Goal: Task Accomplishment & Management: Use online tool/utility

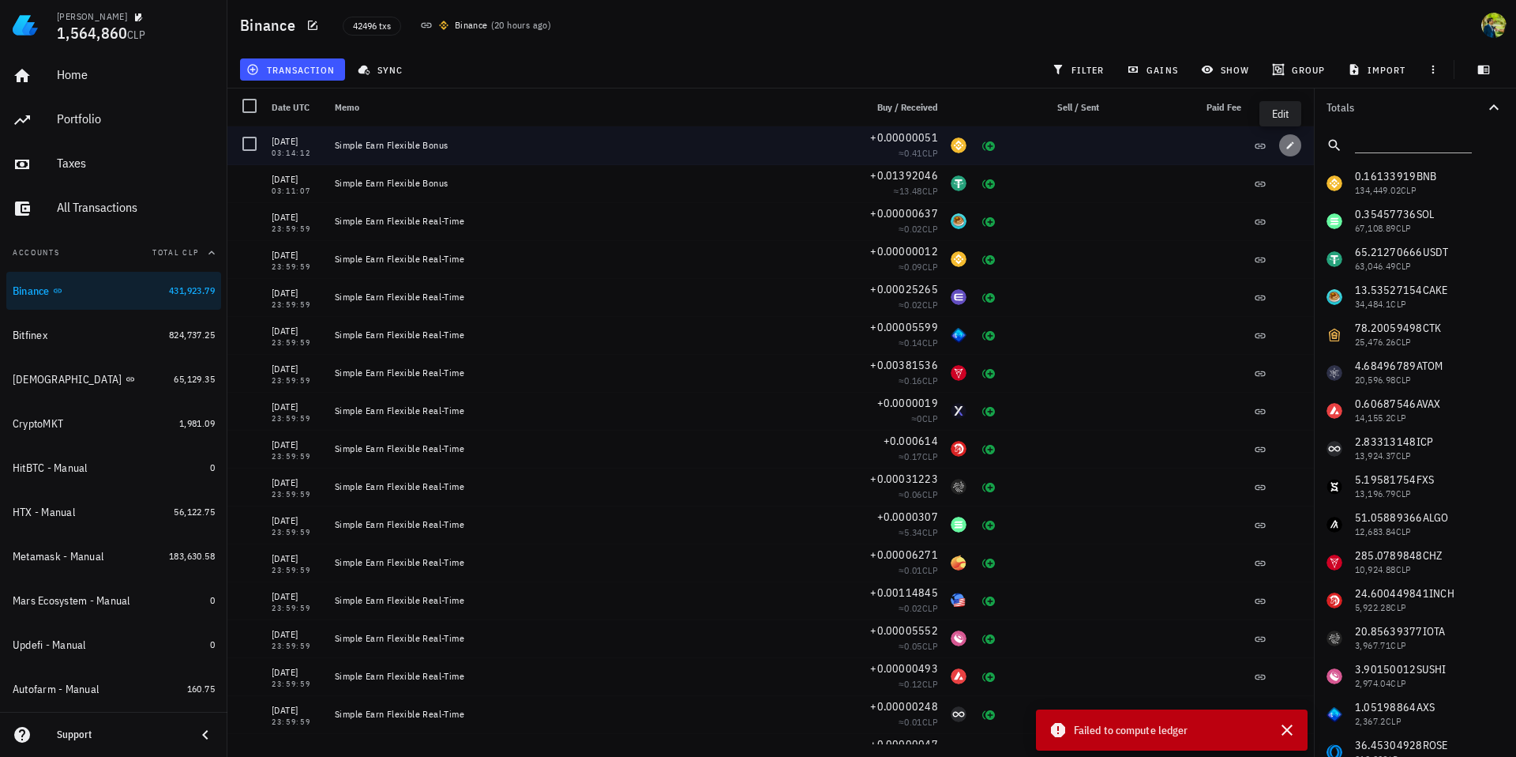
click at [1286, 146] on icon "button" at bounding box center [1290, 145] width 9 height 9
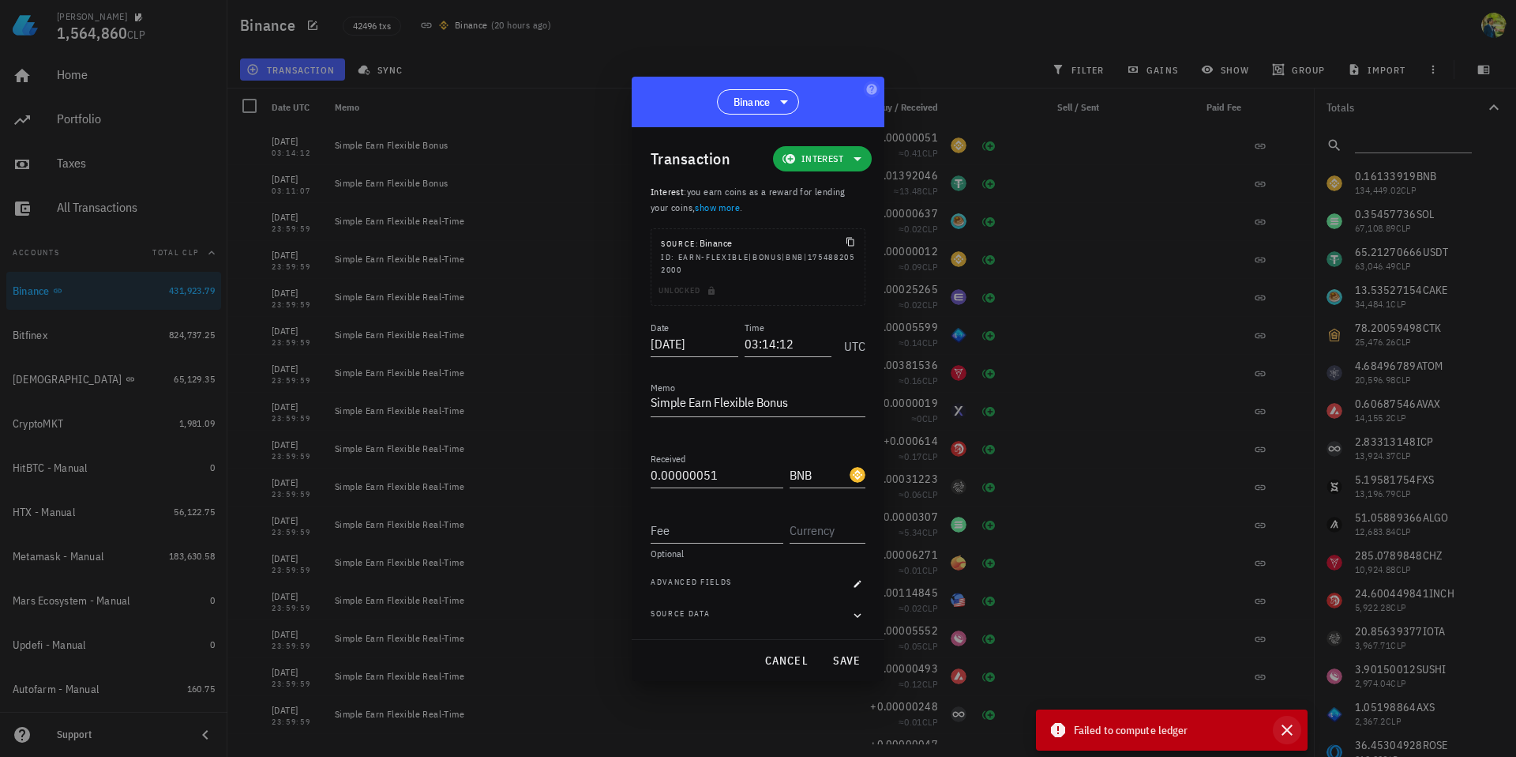
click at [1293, 728] on icon "button" at bounding box center [1287, 729] width 19 height 19
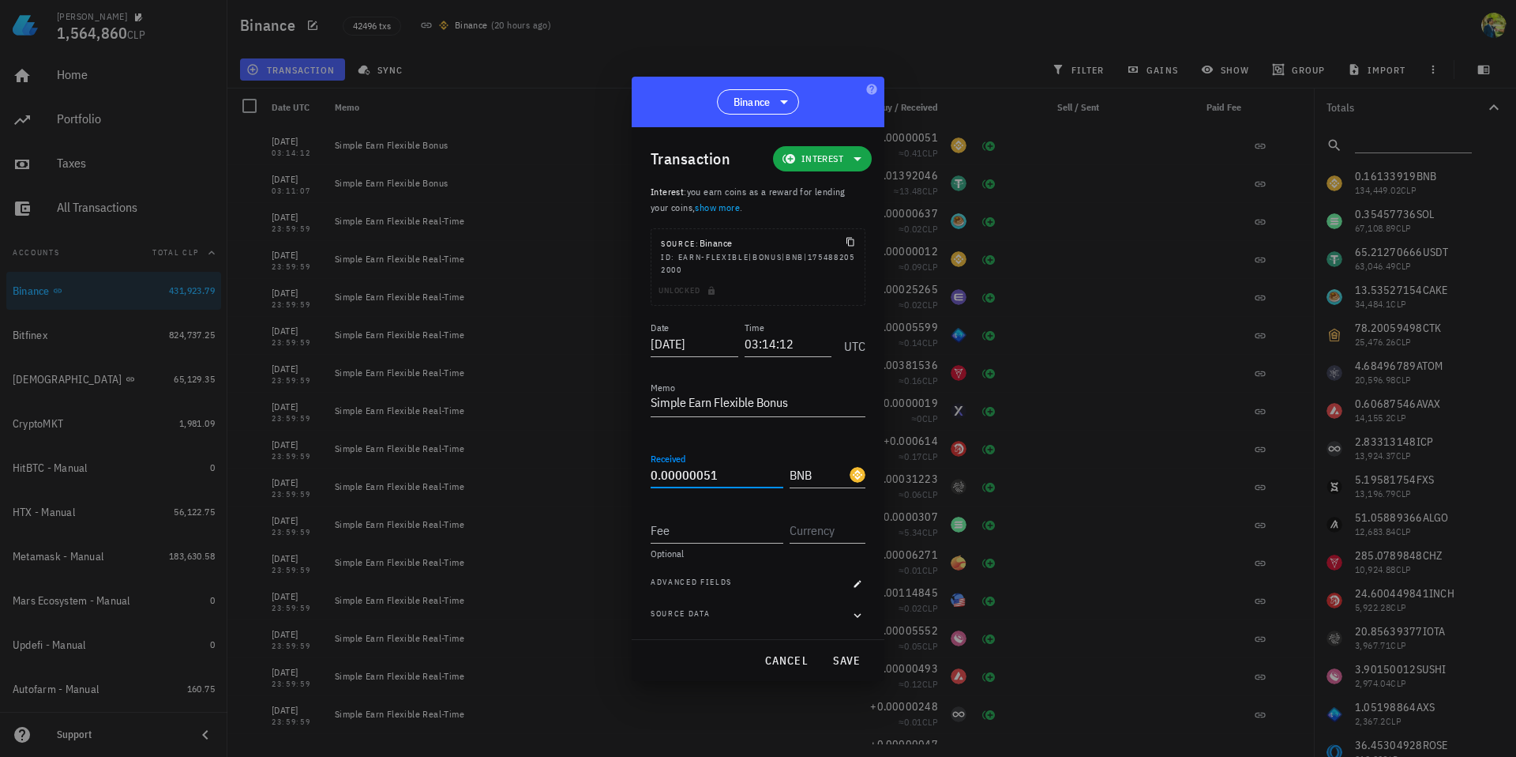
click at [714, 477] on input "0.00000051" at bounding box center [717, 474] width 133 height 25
click at [849, 658] on span "save" at bounding box center [847, 660] width 38 height 14
type input "0.00000051"
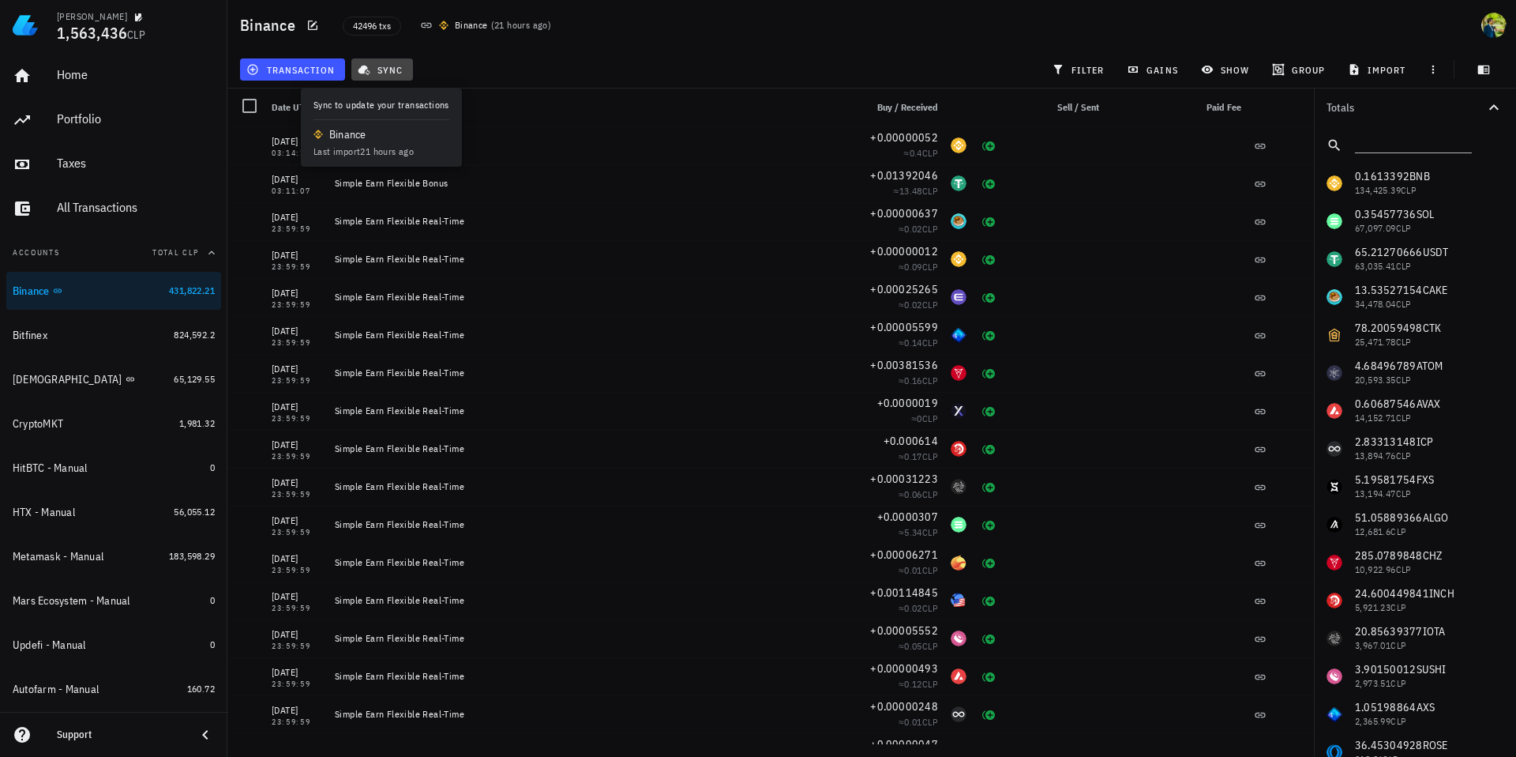
click at [386, 63] on span "sync" at bounding box center [382, 69] width 42 height 13
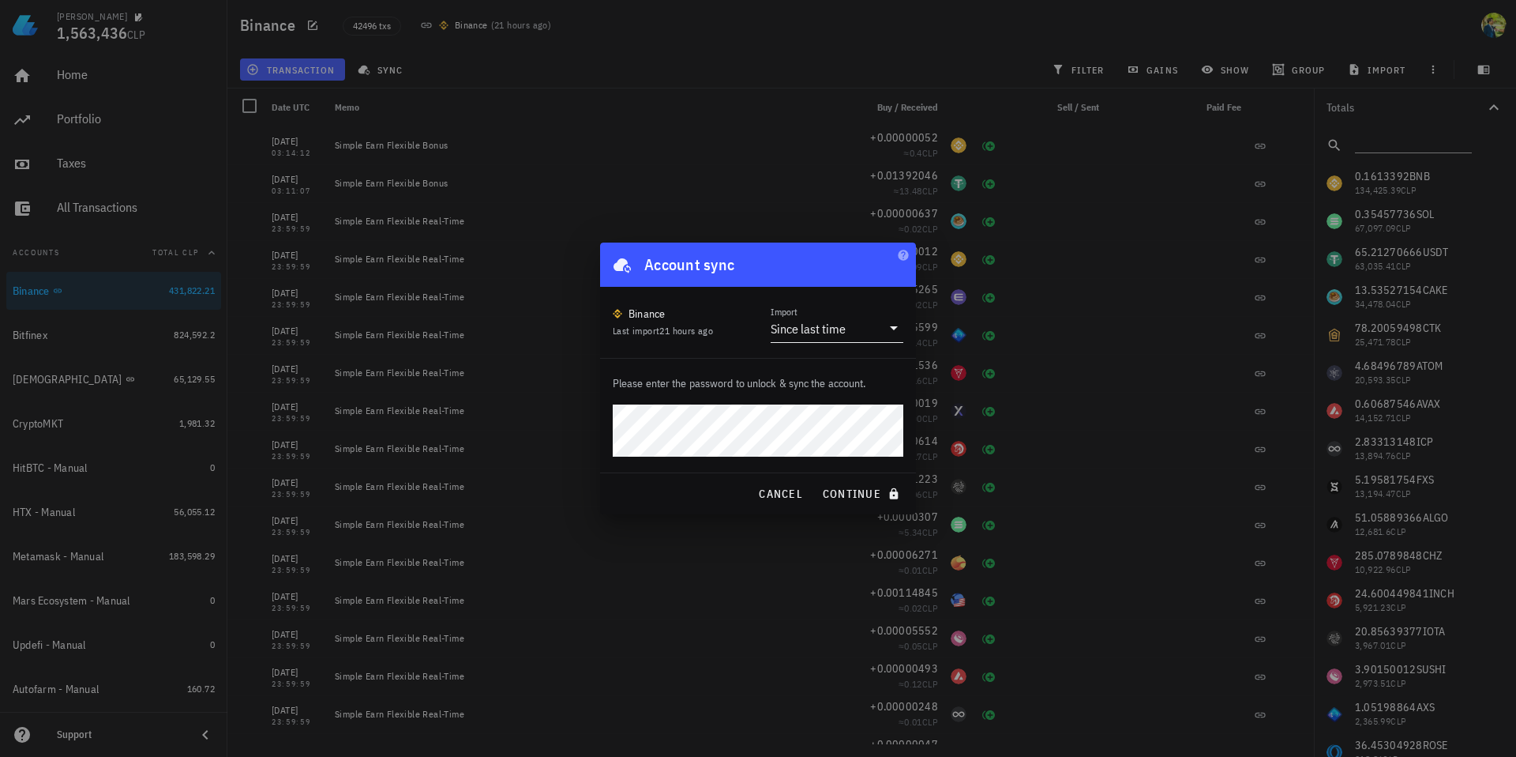
click at [801, 334] on div "Since last time" at bounding box center [808, 329] width 75 height 16
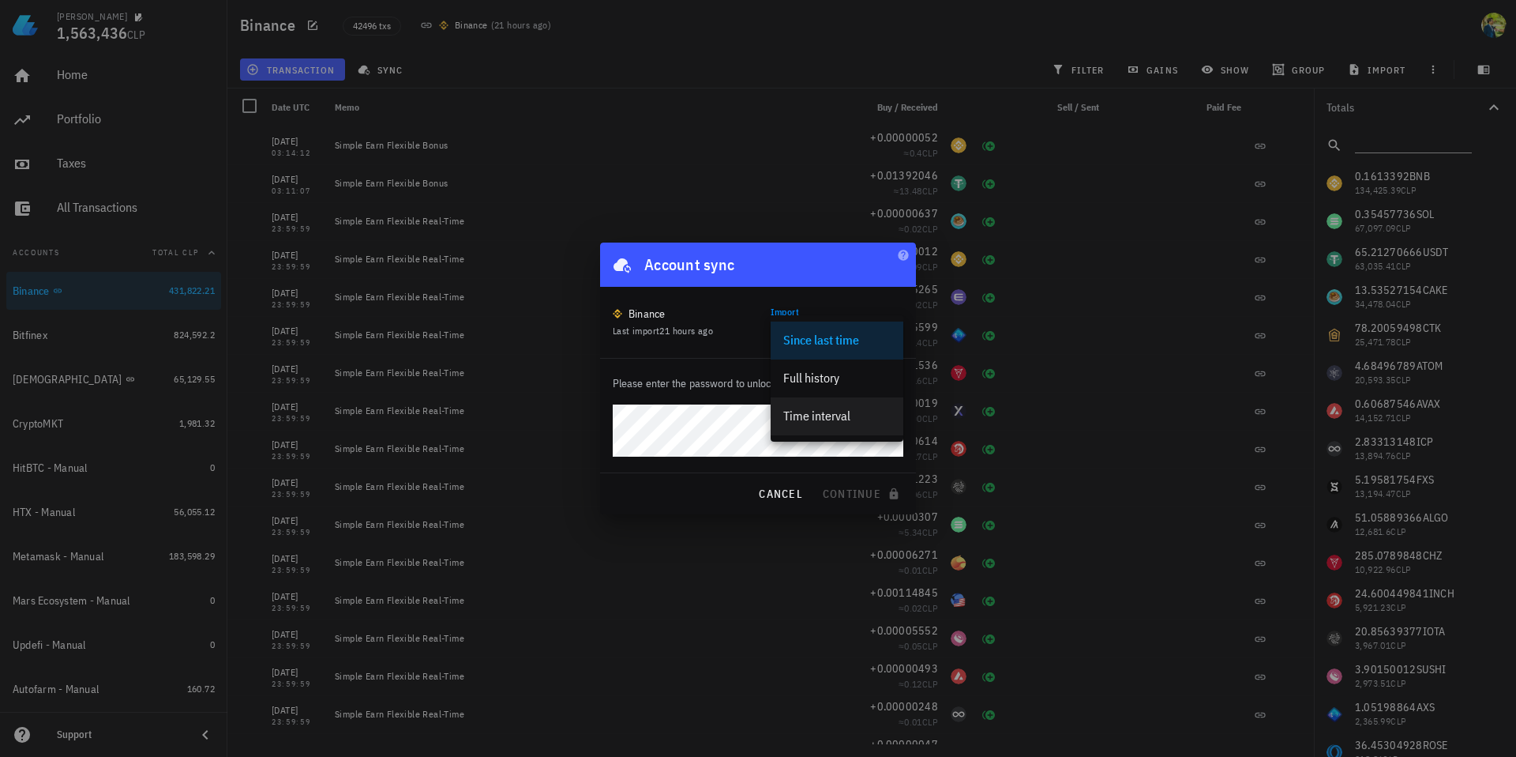
click at [809, 404] on div "Time interval" at bounding box center [837, 416] width 107 height 34
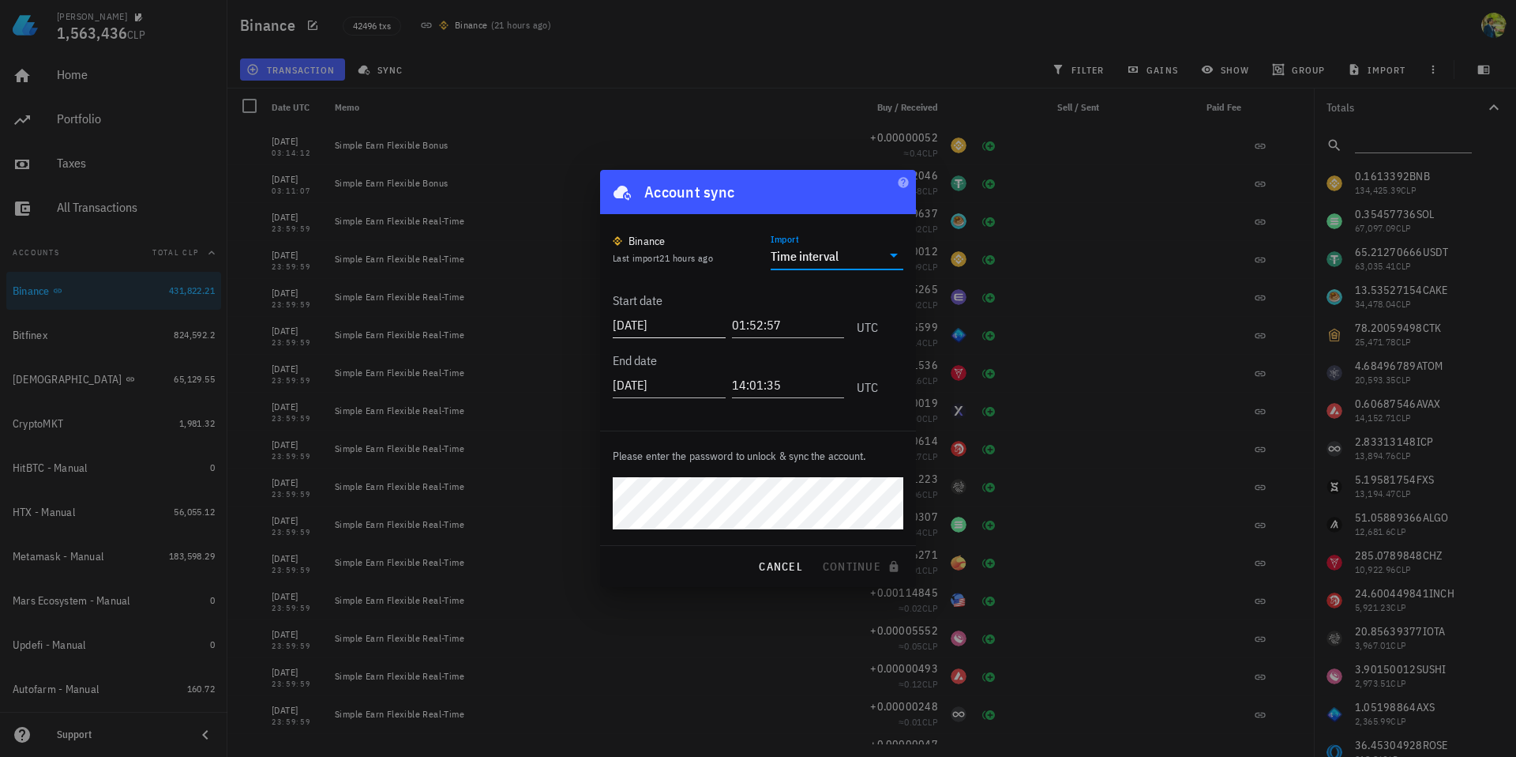
click at [668, 325] on input "2025-08-26" at bounding box center [669, 324] width 113 height 25
click at [668, 325] on input "2025-08-11" at bounding box center [671, 324] width 116 height 25
type input "2025-08-11"
click at [758, 329] on input "01:52:57" at bounding box center [786, 324] width 116 height 25
click at [740, 328] on input "01:52:57" at bounding box center [786, 324] width 116 height 25
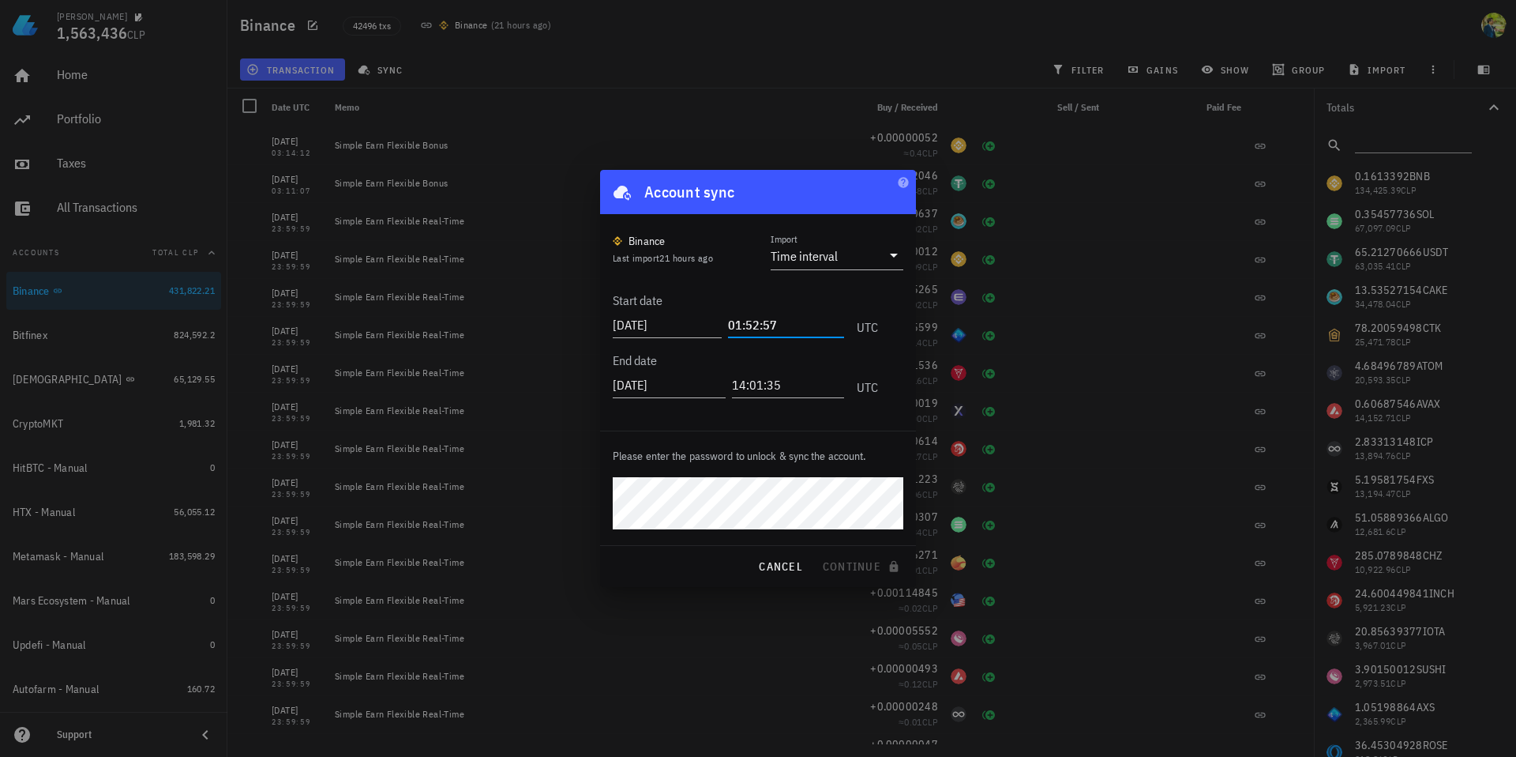
click at [735, 325] on input "01:52:57" at bounding box center [786, 324] width 116 height 25
type input "00:00:01"
click at [867, 566] on span "continue" at bounding box center [862, 566] width 81 height 14
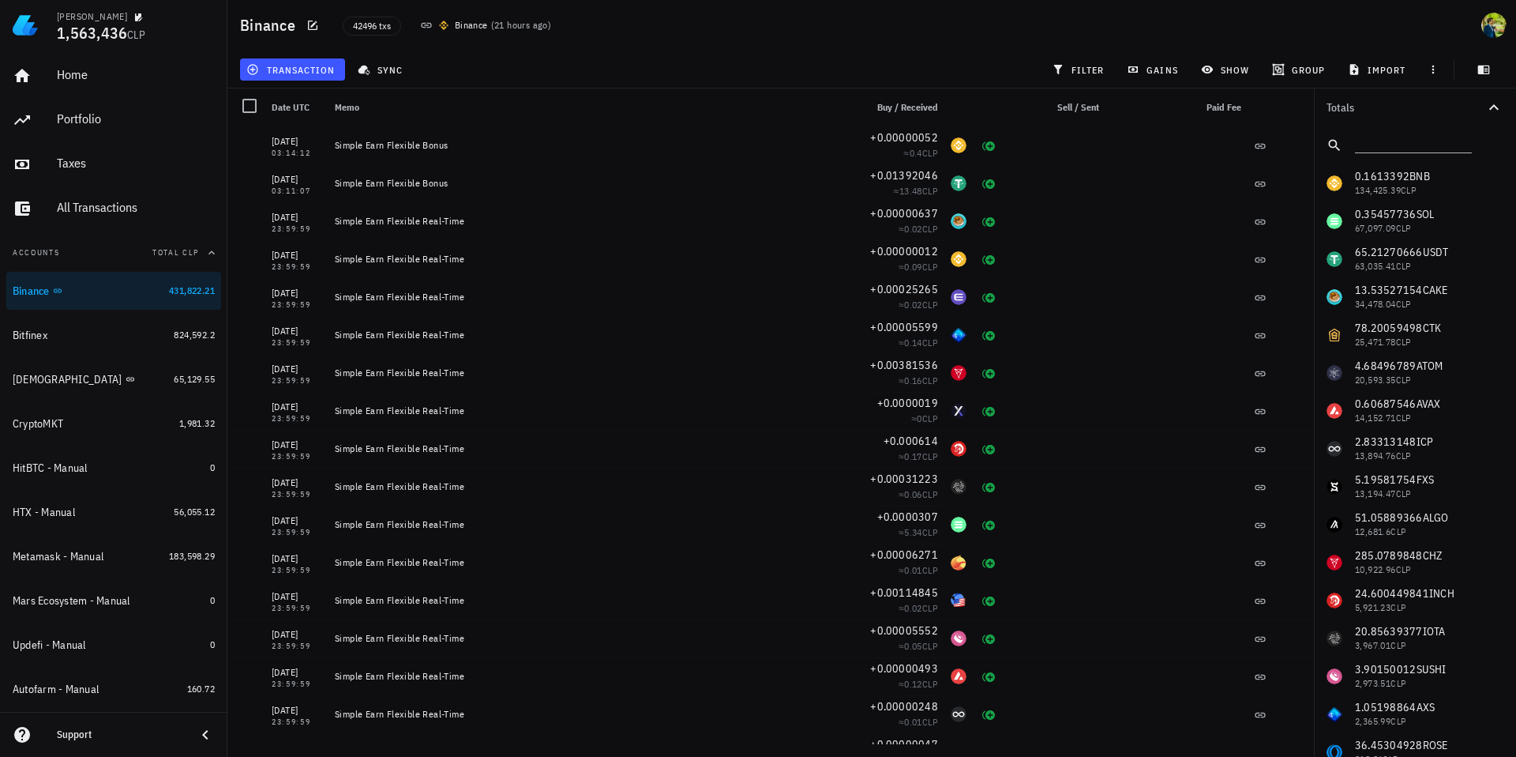
click at [867, 19] on div "42496 txs Binance ( 21 hours ago )" at bounding box center [678, 25] width 690 height 39
click at [390, 73] on span "sync" at bounding box center [382, 69] width 42 height 13
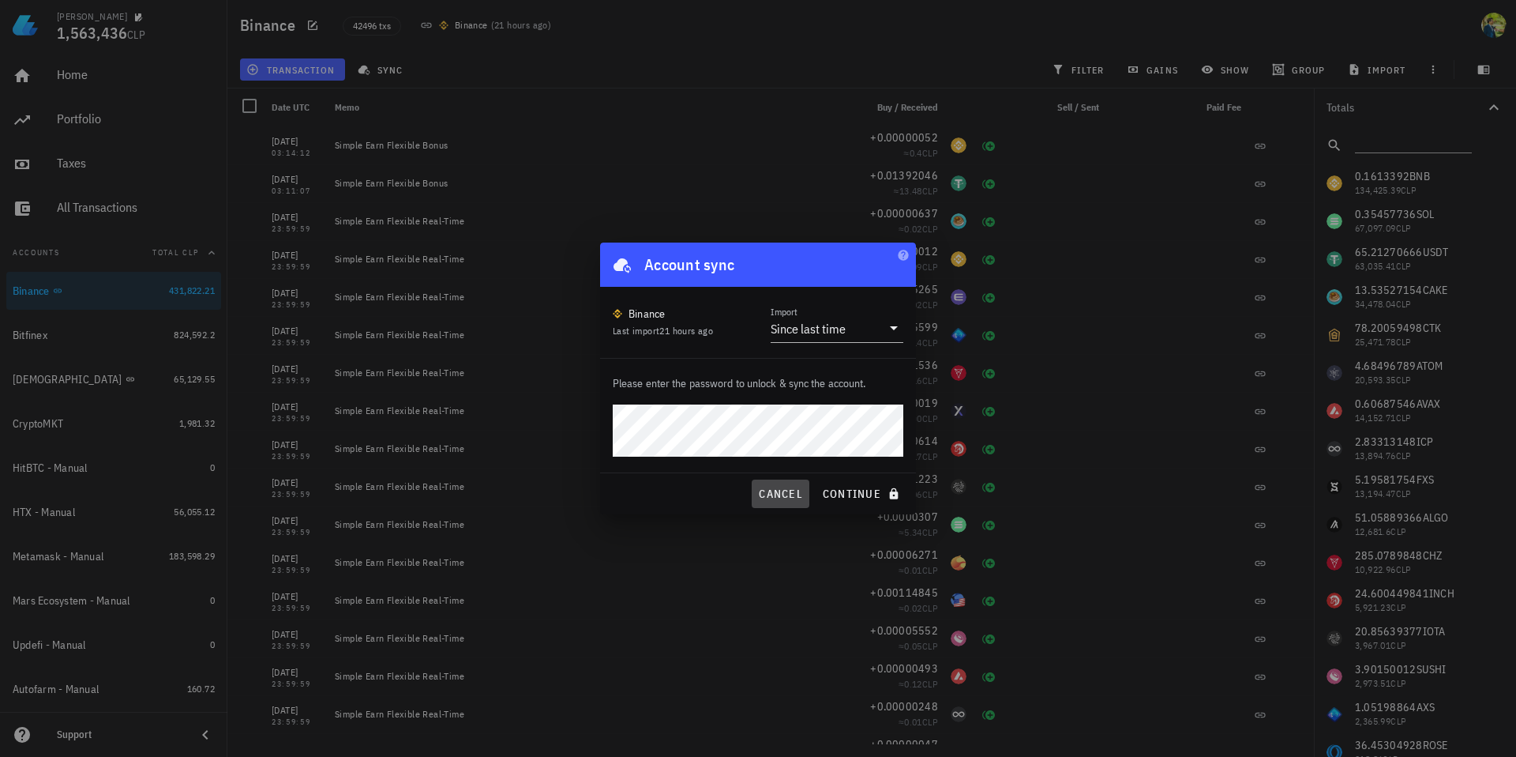
click at [780, 502] on button "cancel" at bounding box center [781, 493] width 58 height 28
